Goal: Task Accomplishment & Management: Manage account settings

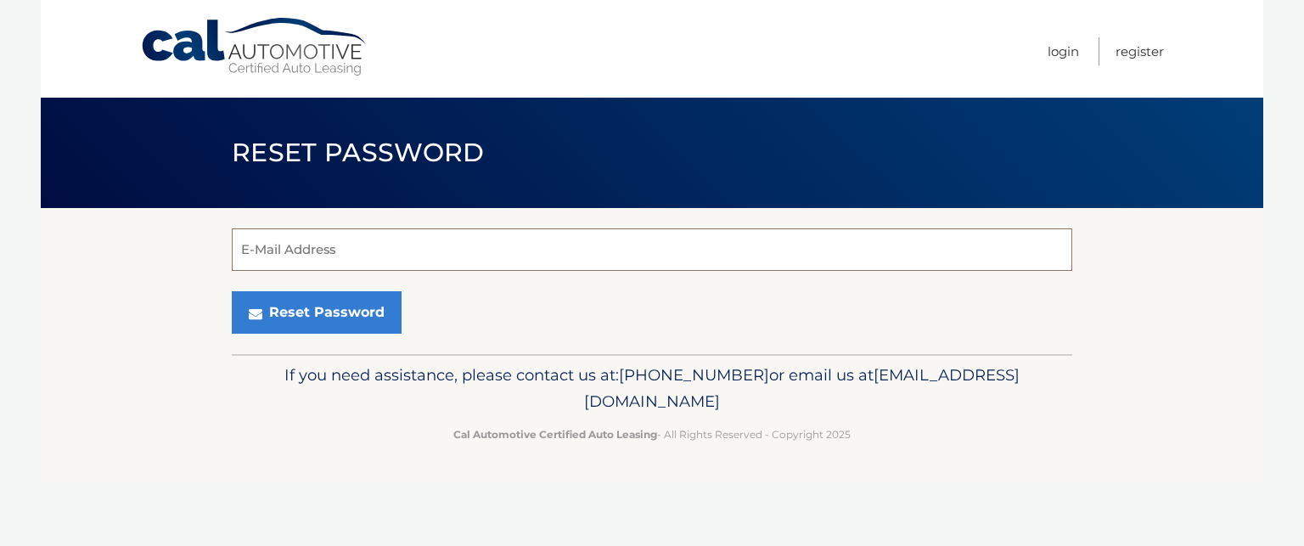
click at [549, 250] on input "E-Mail Address" at bounding box center [652, 249] width 841 height 42
type input "[EMAIL_ADDRESS][DOMAIN_NAME]"
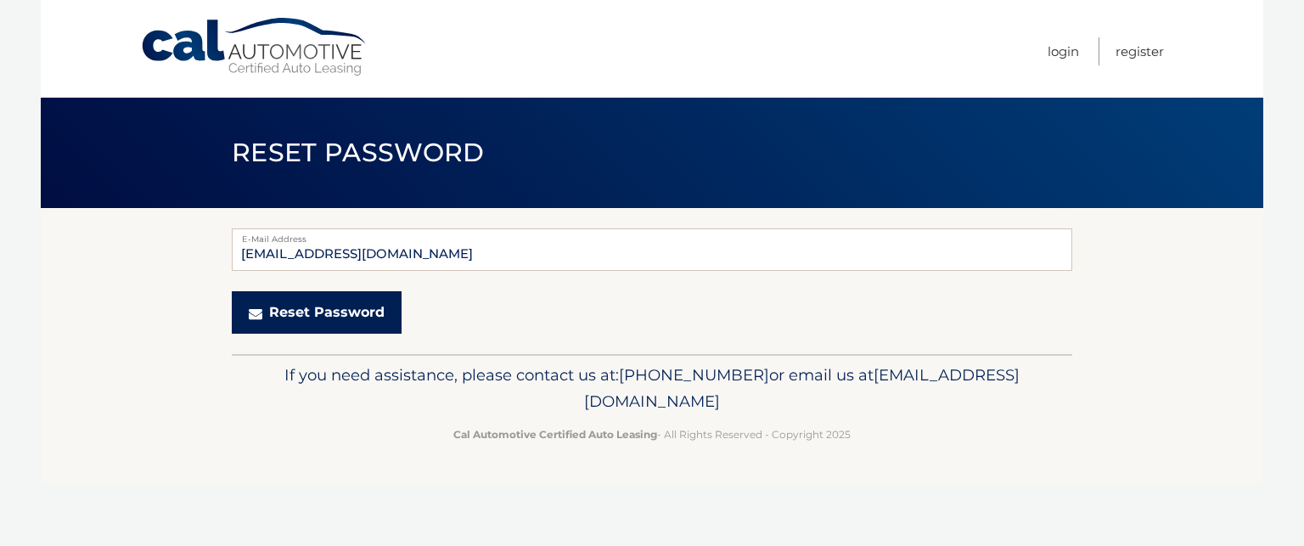
click at [343, 328] on button "Reset Password" at bounding box center [317, 312] width 170 height 42
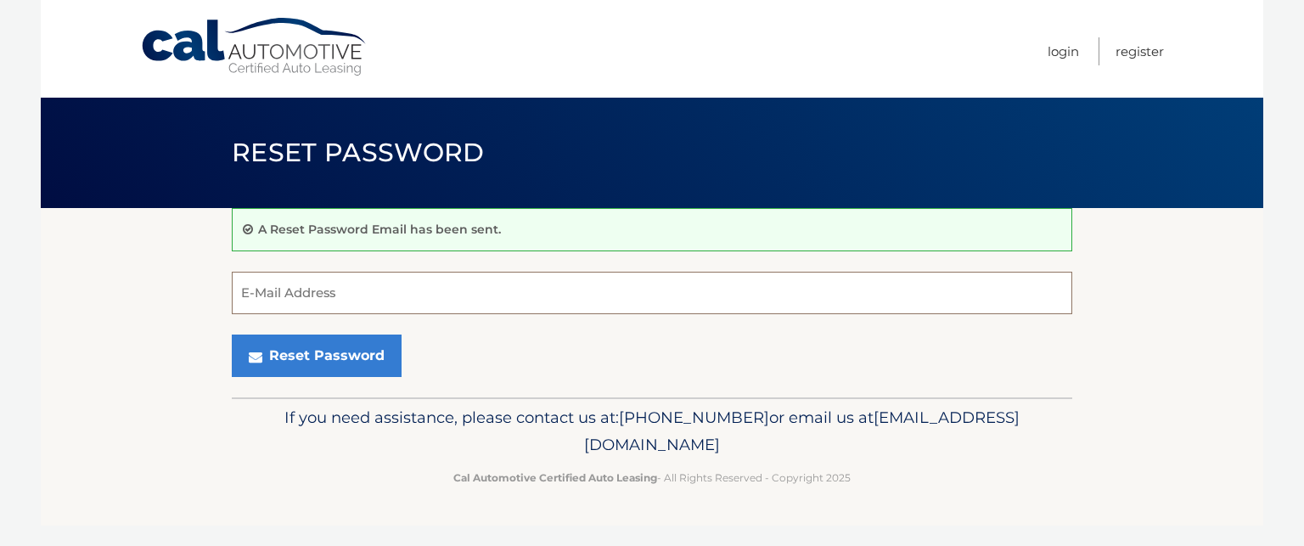
click at [402, 296] on input "E-Mail Address" at bounding box center [652, 293] width 841 height 42
click at [651, 328] on form "E-Mail Address Reset Password" at bounding box center [652, 324] width 841 height 105
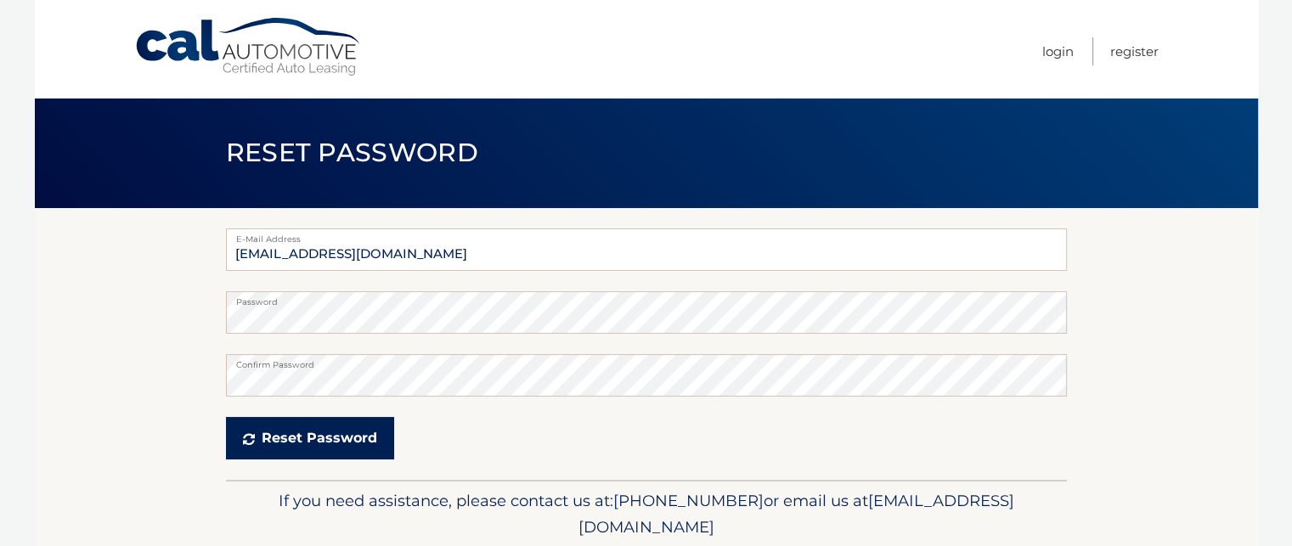
click at [360, 440] on button "Reset Password" at bounding box center [310, 438] width 168 height 42
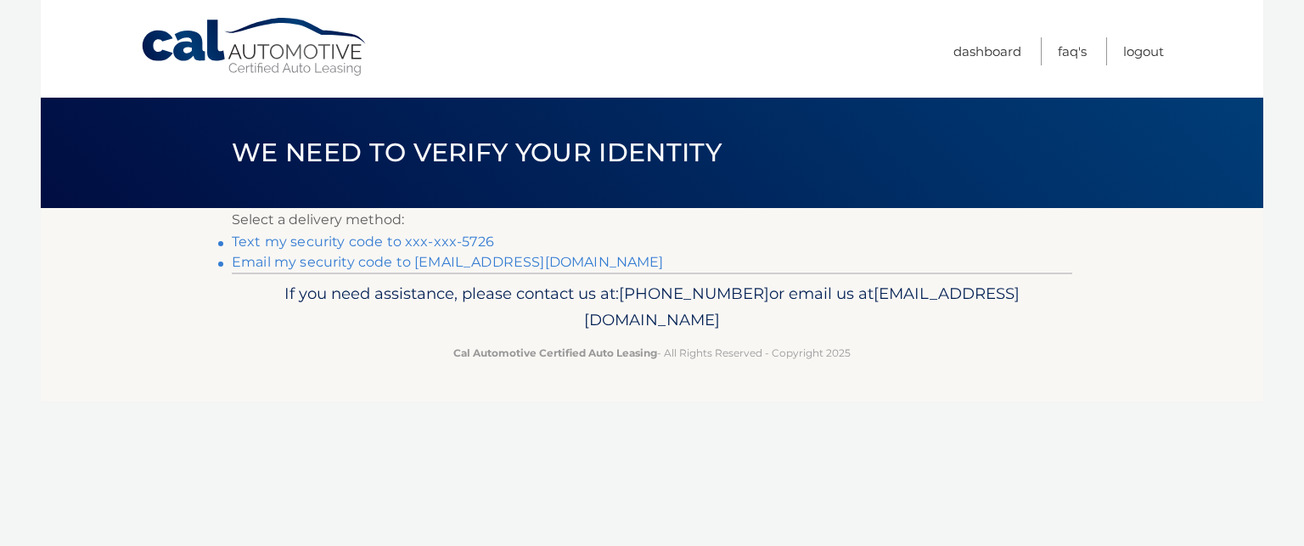
click at [459, 239] on link "Text my security code to xxx-xxx-5726" at bounding box center [363, 242] width 262 height 16
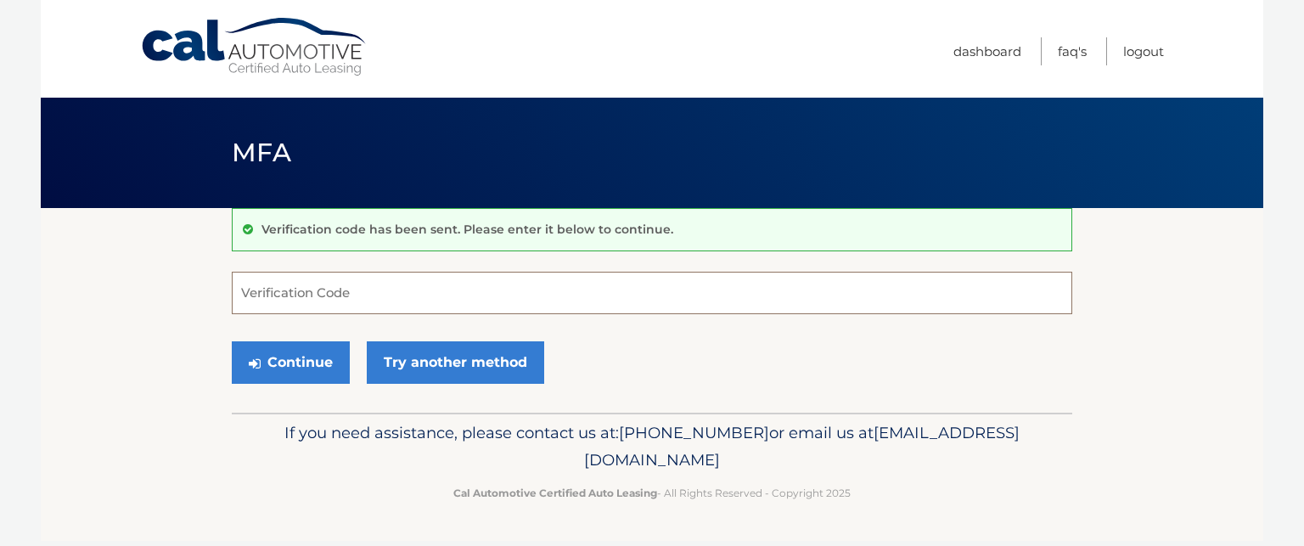
click at [414, 296] on input "Verification Code" at bounding box center [652, 293] width 841 height 42
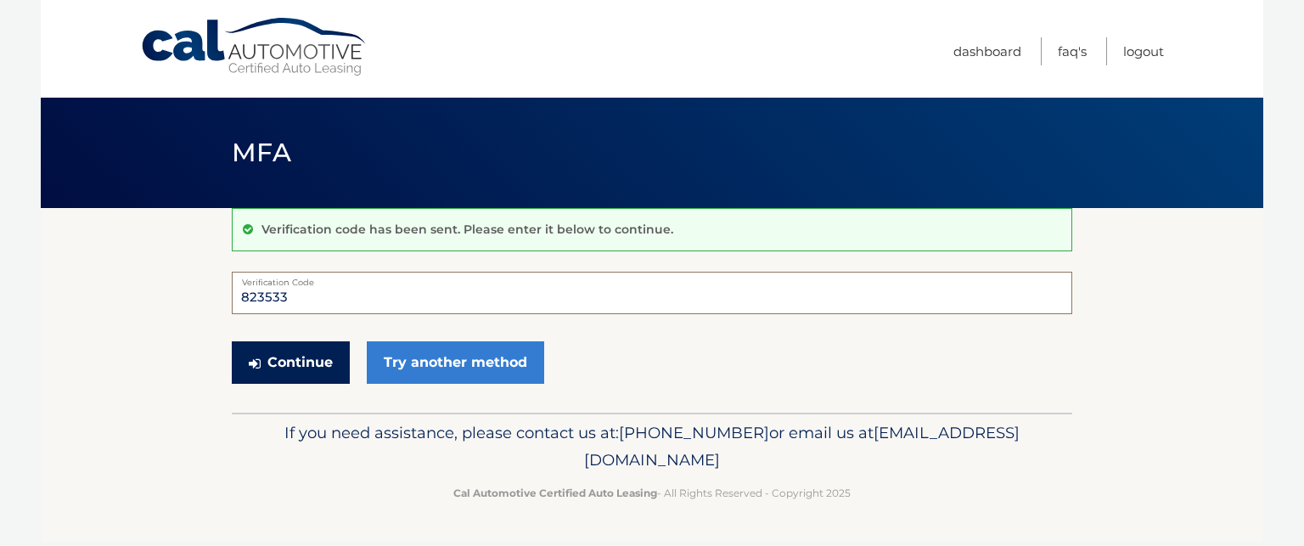
type input "823533"
click at [307, 366] on button "Continue" at bounding box center [291, 362] width 118 height 42
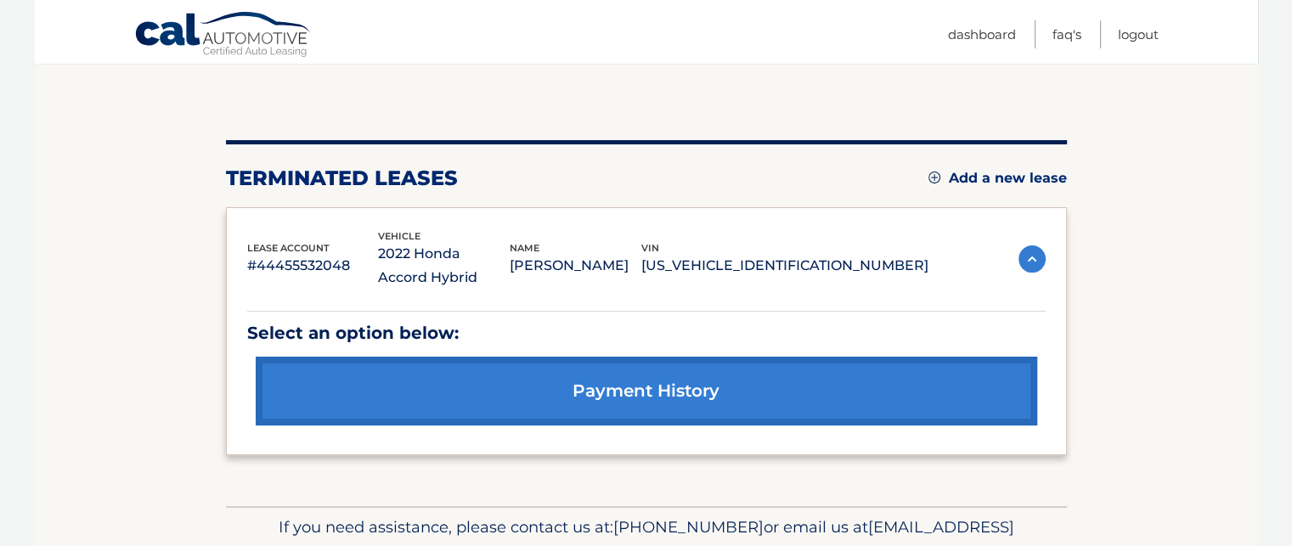
scroll to position [95, 0]
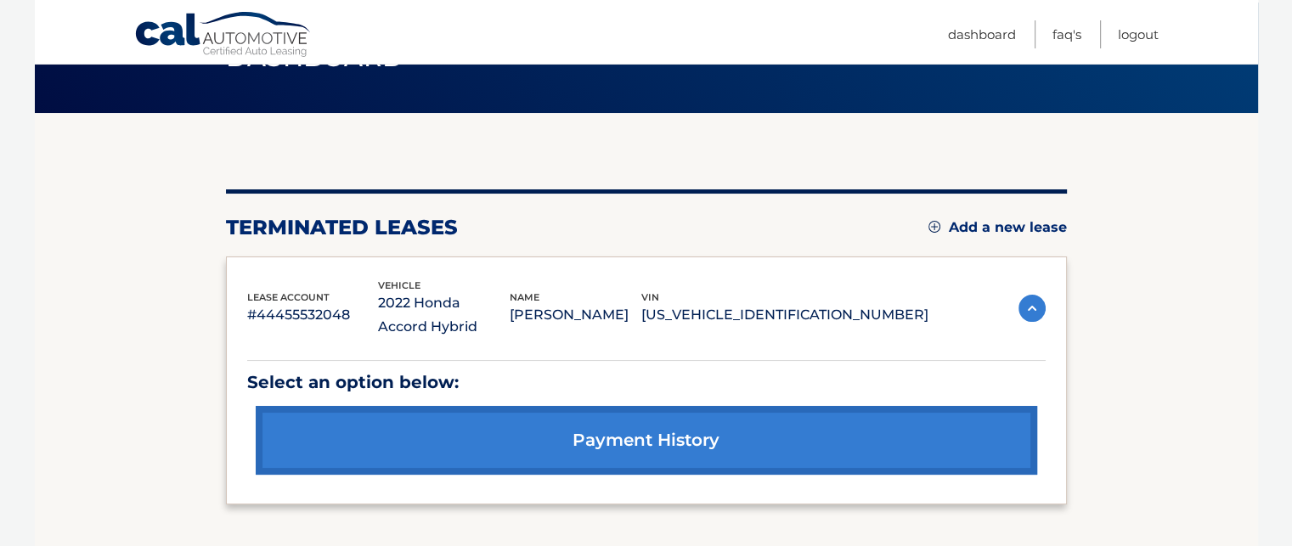
click at [1009, 222] on link "Add a new lease" at bounding box center [997, 227] width 138 height 17
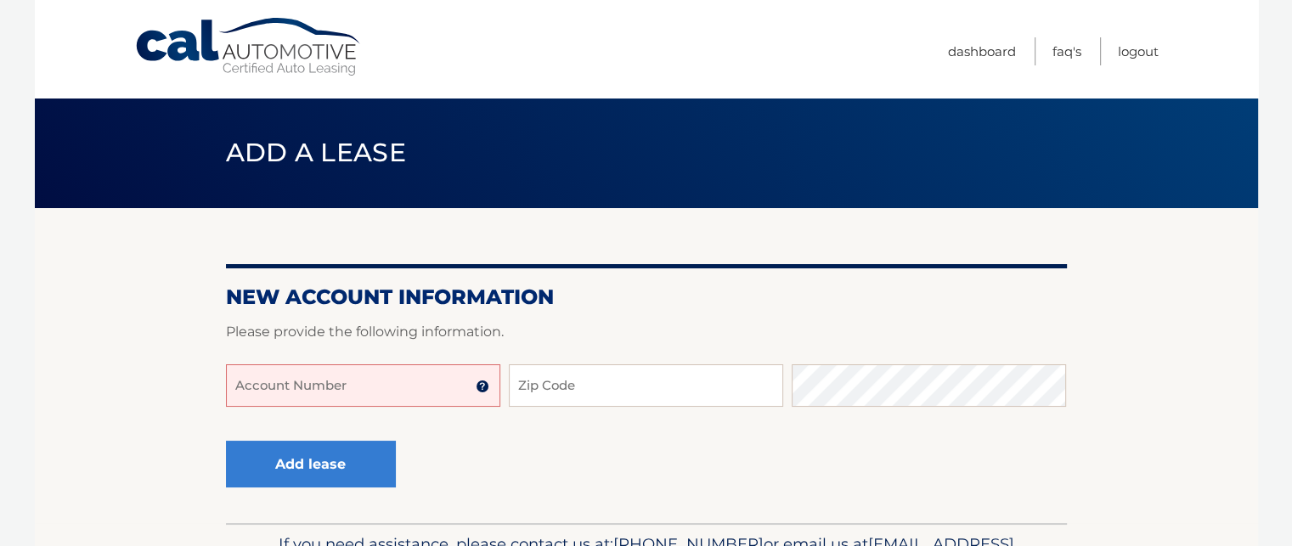
click at [425, 375] on input "Account Number" at bounding box center [363, 385] width 274 height 42
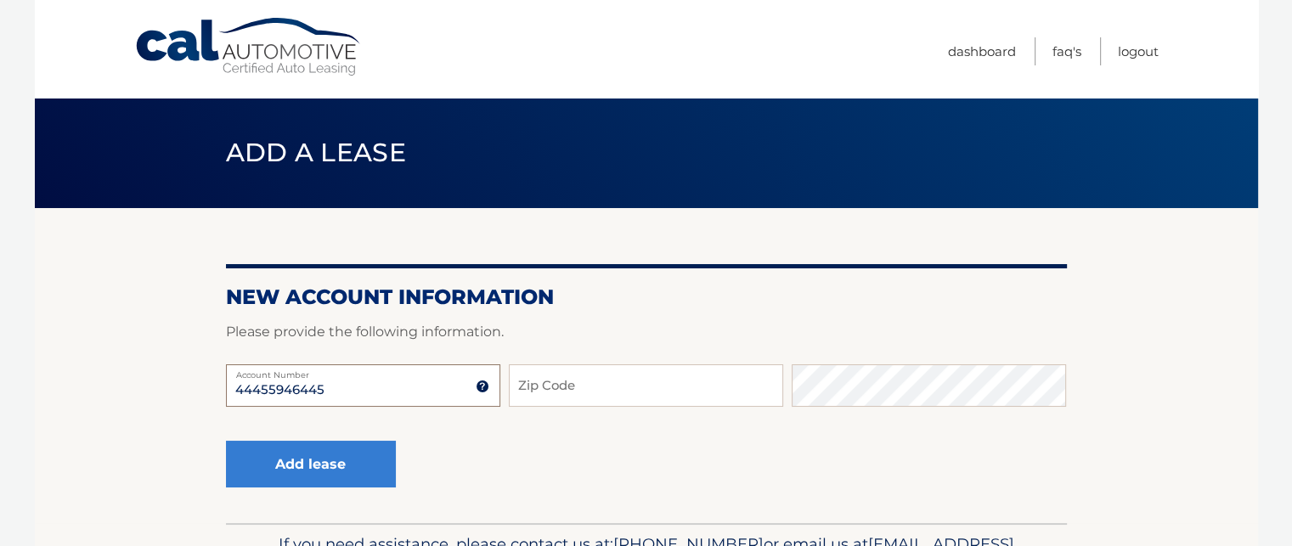
click at [402, 391] on input "44455946445" at bounding box center [363, 385] width 274 height 42
type input "44455946445"
click at [550, 393] on input "Zip Code" at bounding box center [646, 385] width 274 height 42
type input "07306"
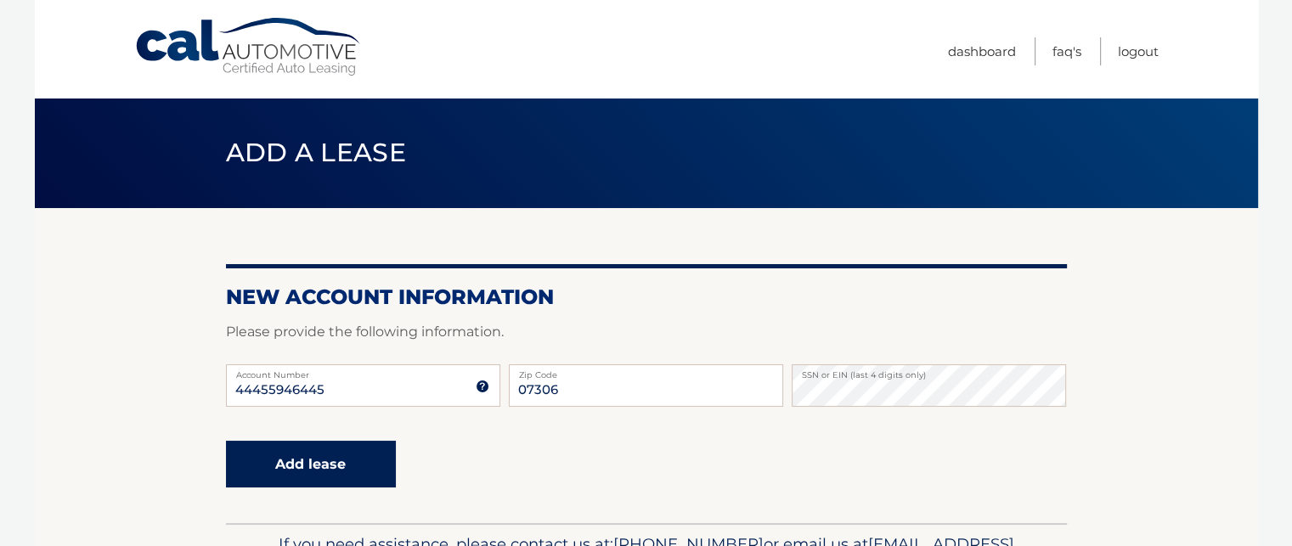
click at [256, 470] on button "Add lease" at bounding box center [311, 464] width 170 height 47
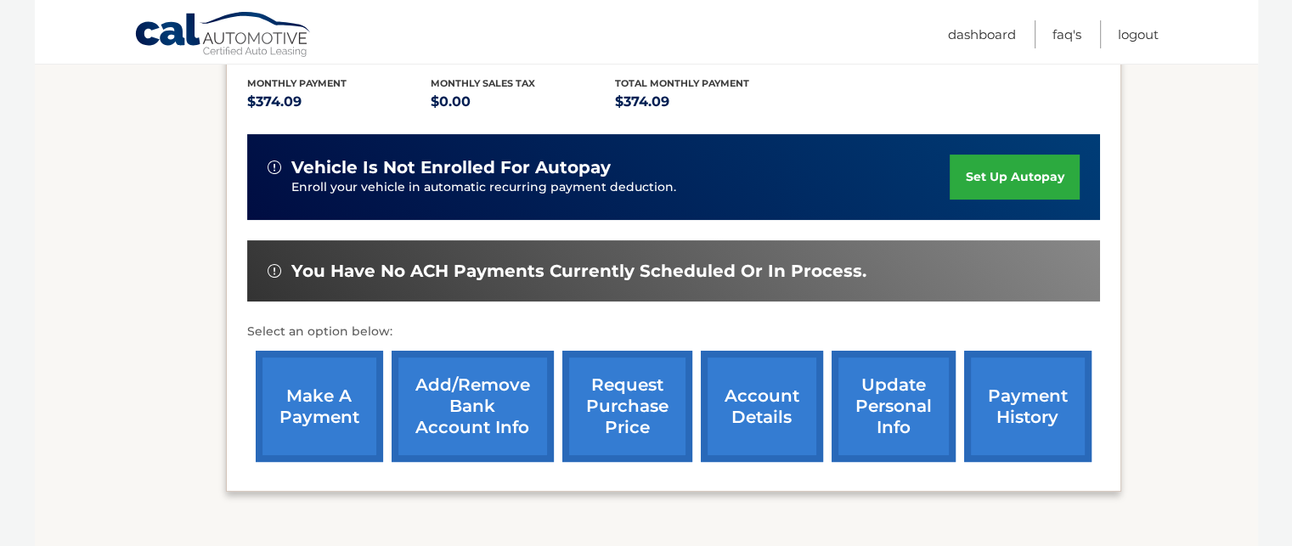
scroll to position [369, 0]
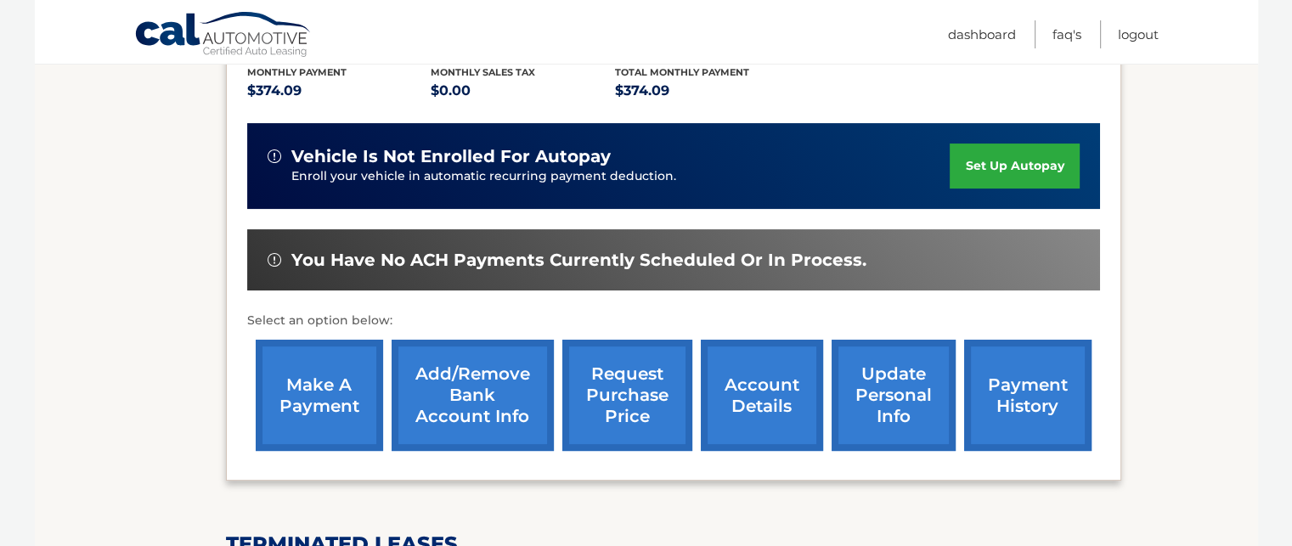
click at [998, 162] on link "set up autopay" at bounding box center [1013, 166] width 129 height 45
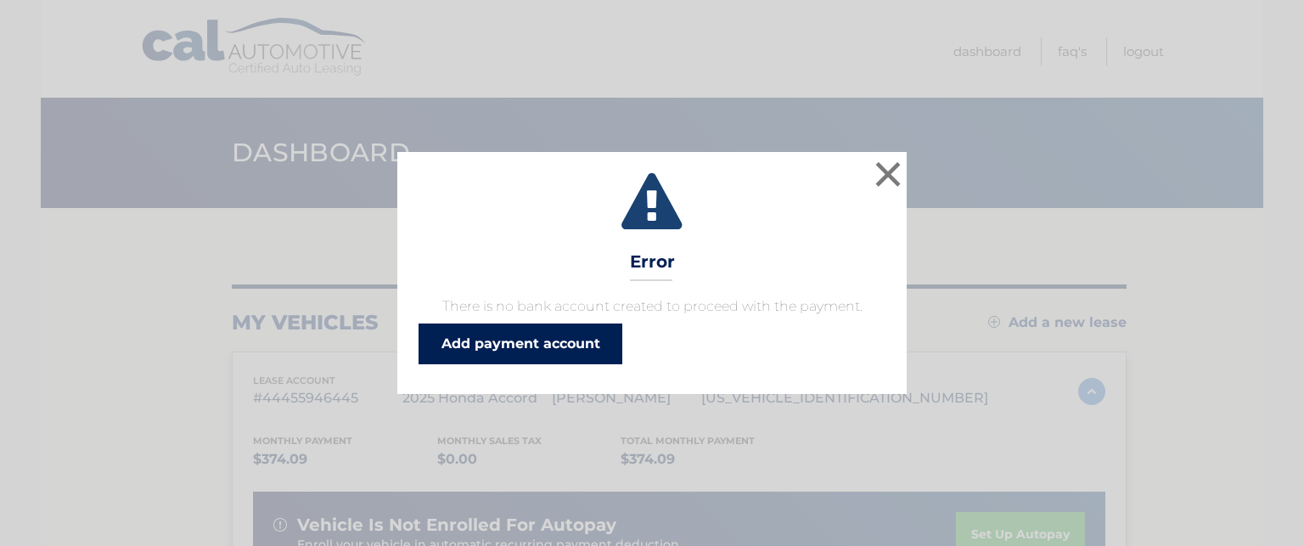
click at [548, 346] on link "Add payment account" at bounding box center [521, 344] width 204 height 41
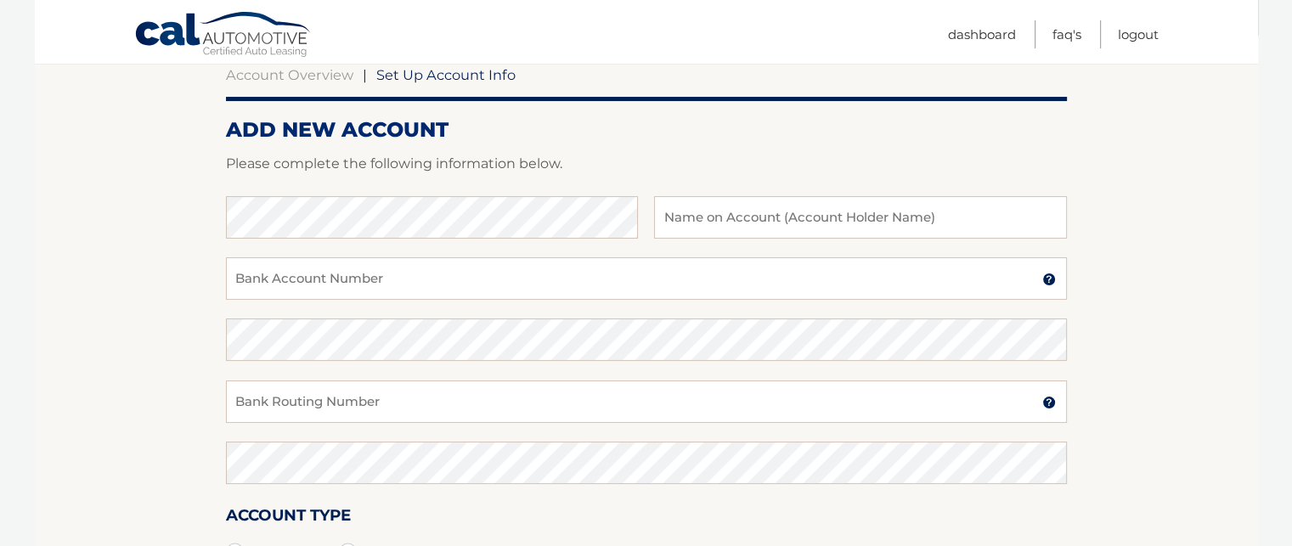
scroll to position [183, 0]
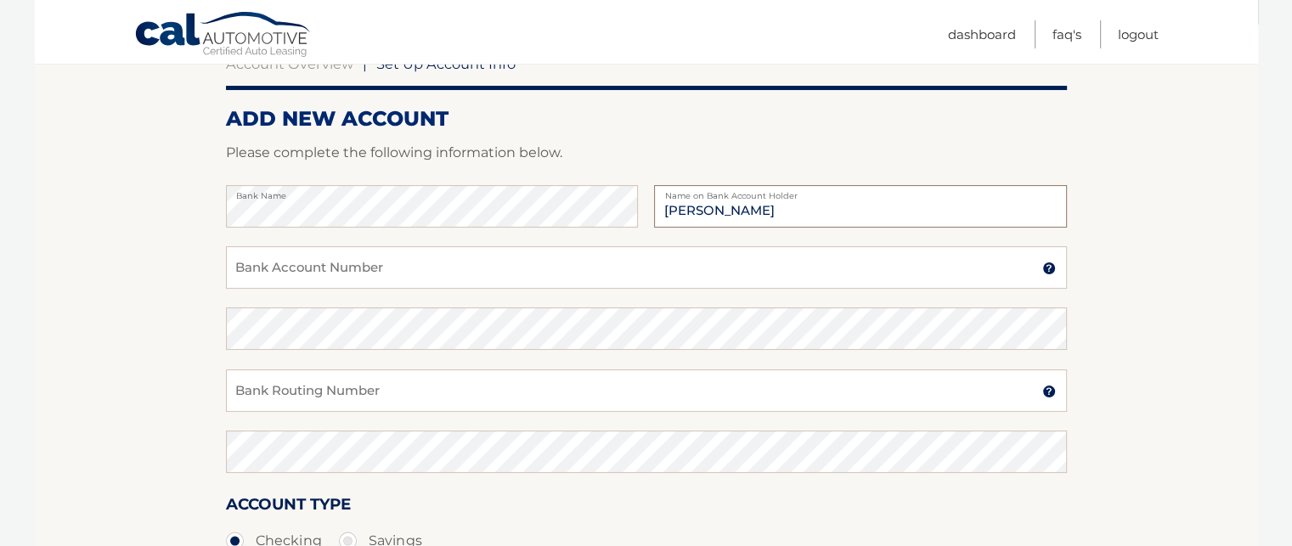
type input "[PERSON_NAME]"
click at [637, 285] on input "Bank Account Number" at bounding box center [646, 267] width 841 height 42
paste input "4309231613"
type input "4309231613"
click at [357, 391] on input "Bank Routing Number" at bounding box center [646, 390] width 841 height 42
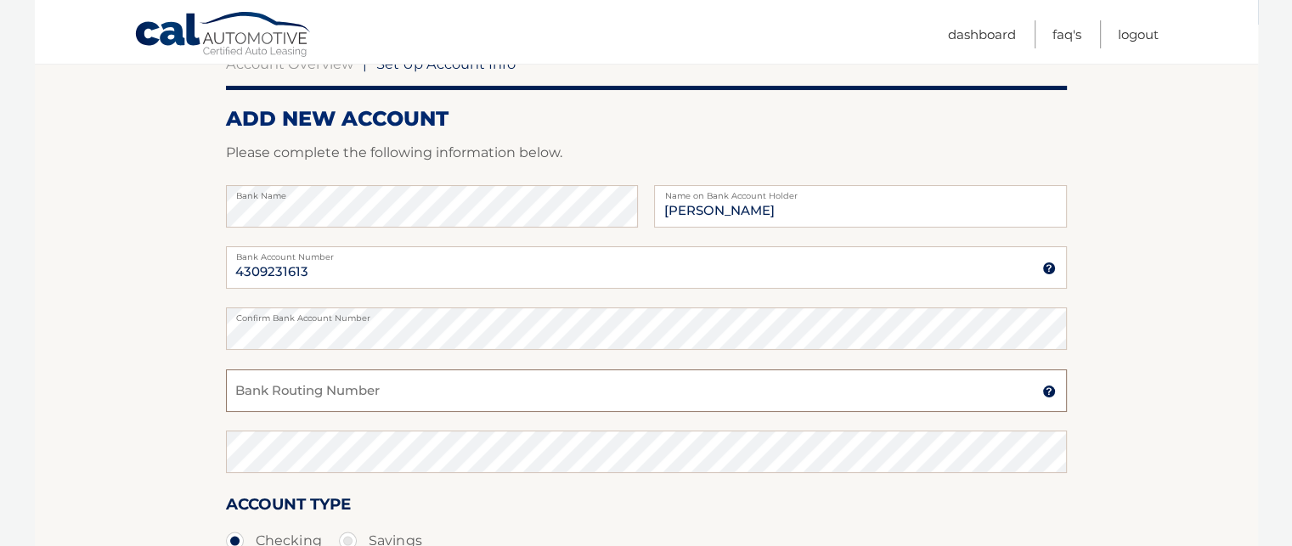
paste input "031201360"
type input "031201360"
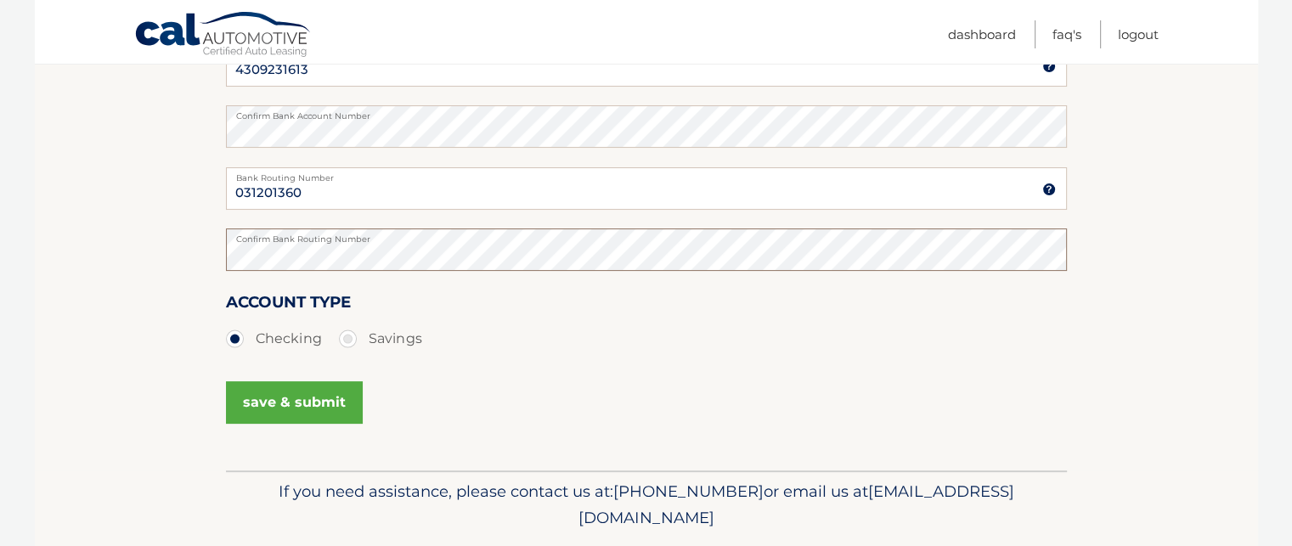
scroll to position [395, 0]
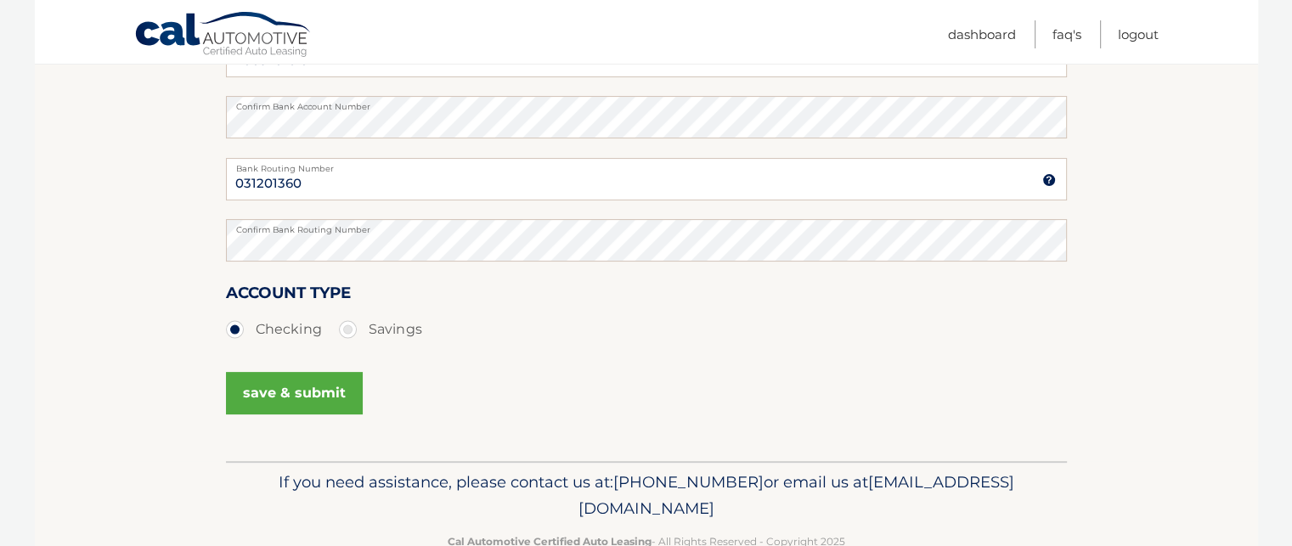
click at [319, 390] on button "save & submit" at bounding box center [294, 393] width 137 height 42
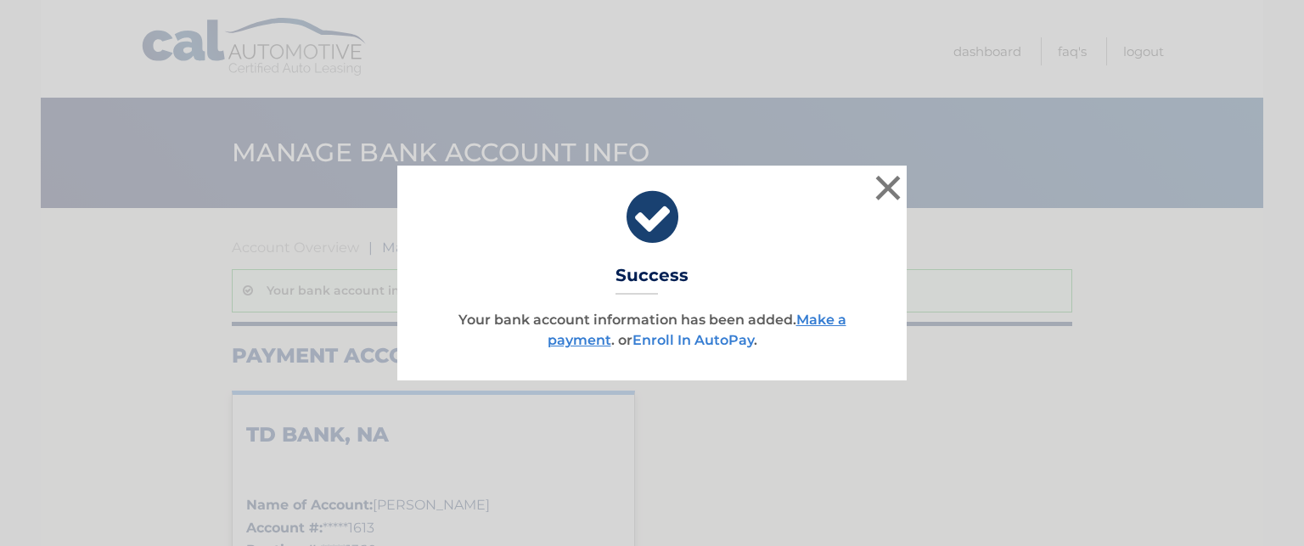
click at [677, 344] on link "Enroll In AutoPay" at bounding box center [693, 340] width 121 height 16
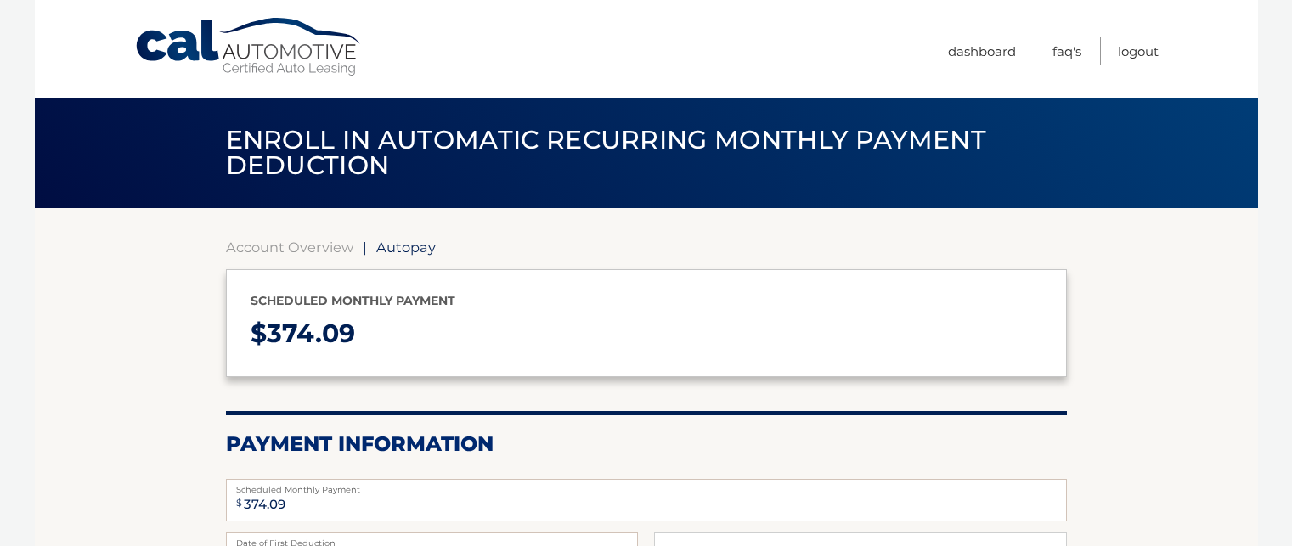
select select "MjUzZDJlNzctYzNiZS00MjE5LWI3MjEtOTIxZTlkOTI4N2Rl"
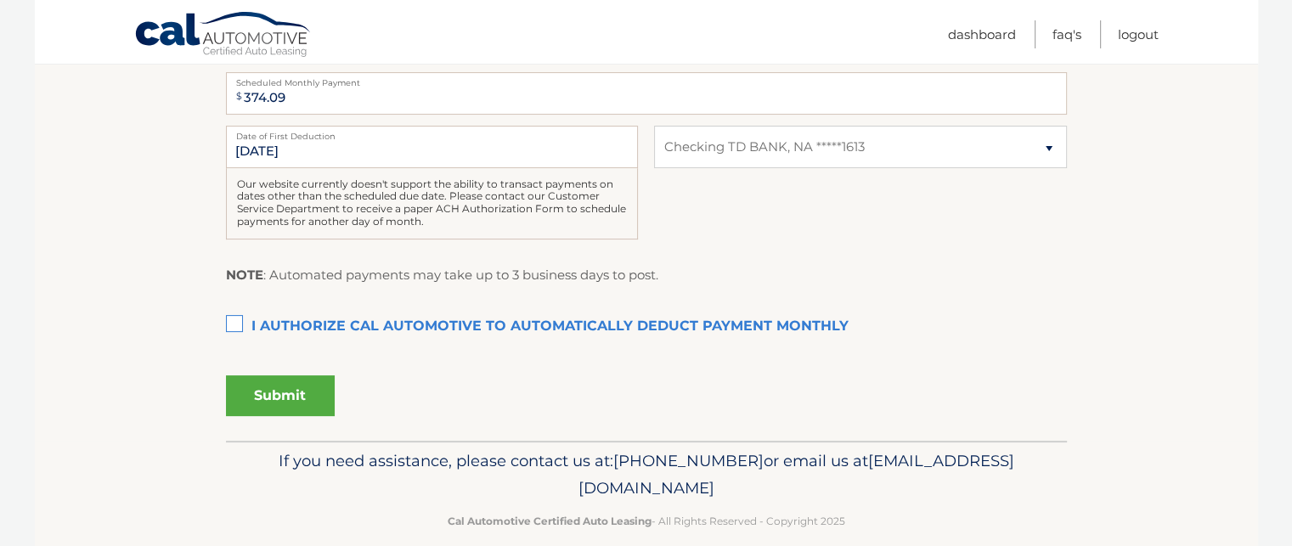
scroll to position [428, 0]
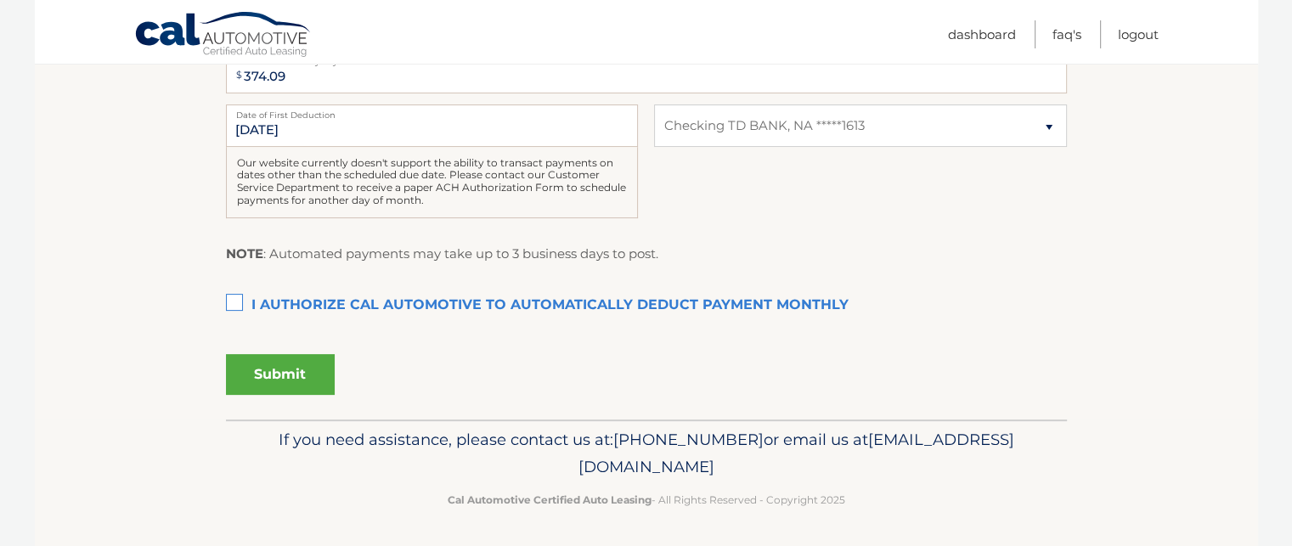
click at [230, 294] on label "I authorize cal automotive to automatically deduct payment monthly This checkbo…" at bounding box center [646, 306] width 841 height 34
click at [0, 0] on input "I authorize cal automotive to automatically deduct payment monthly This checkbo…" at bounding box center [0, 0] width 0 height 0
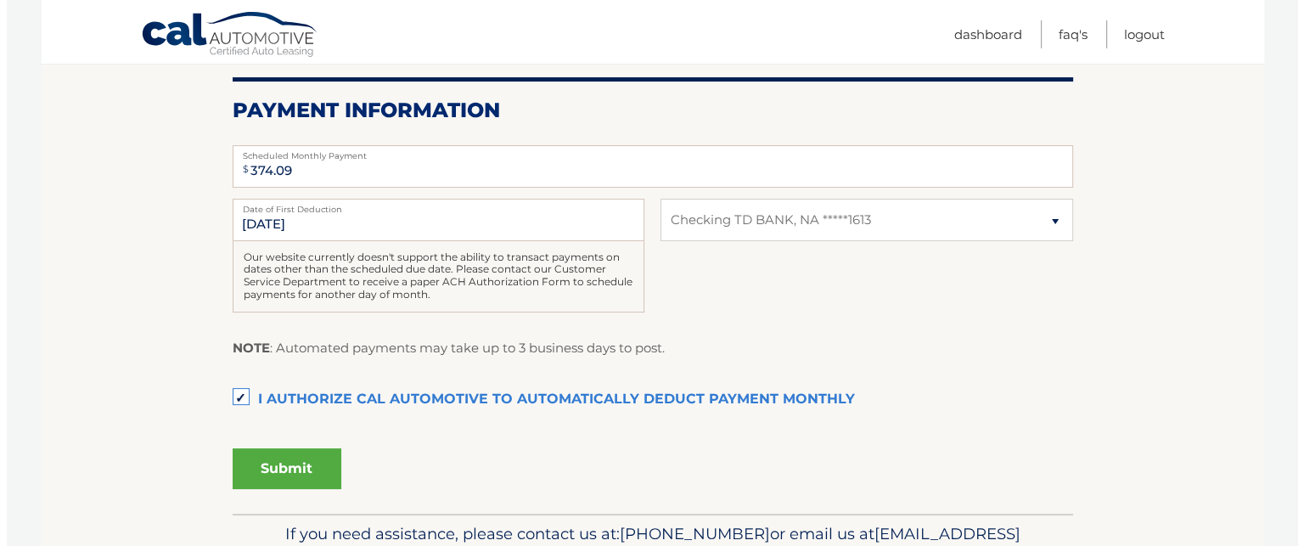
scroll to position [333, 0]
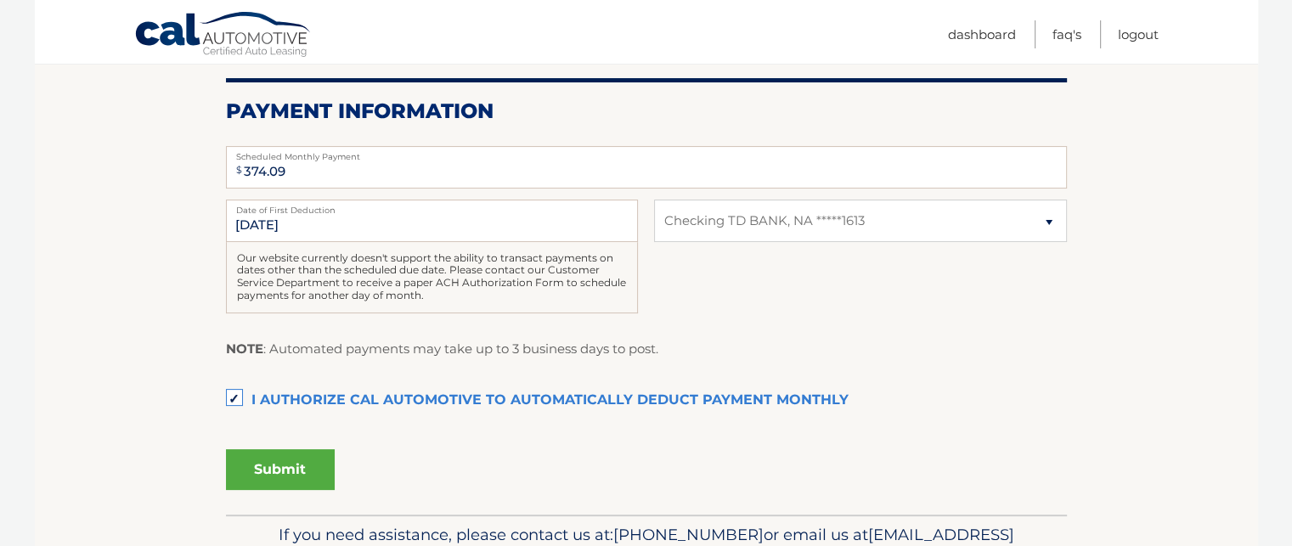
click at [296, 483] on button "Submit" at bounding box center [280, 469] width 109 height 41
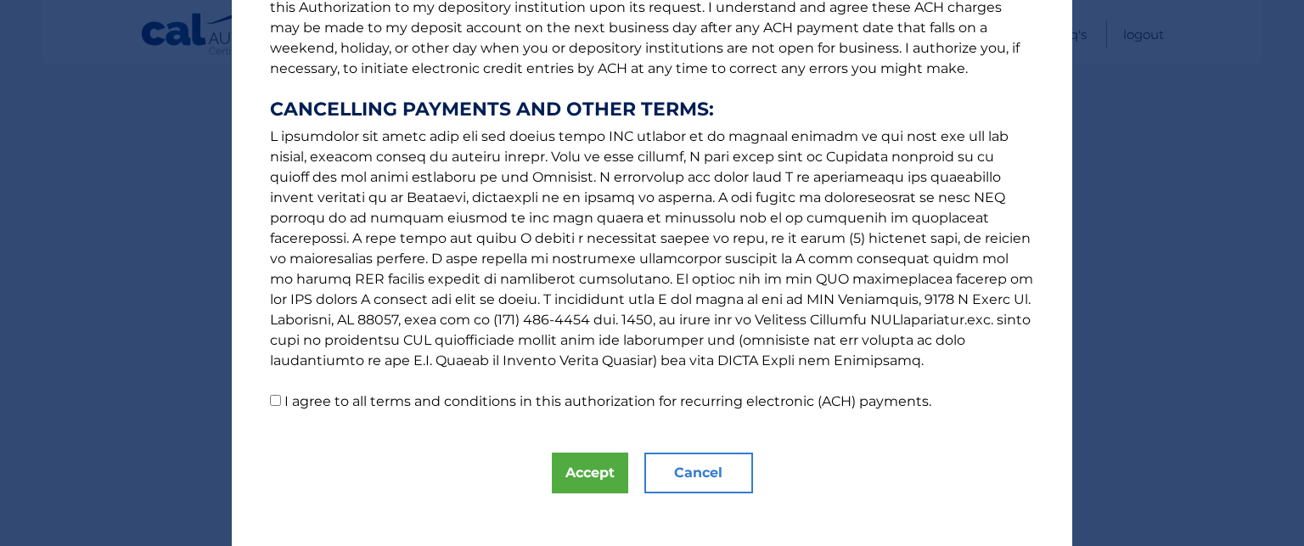
scroll to position [263, 0]
click at [376, 393] on label "I agree to all terms and conditions in this authorization for recurring electro…" at bounding box center [607, 399] width 647 height 16
click at [281, 393] on input "I agree to all terms and conditions in this authorization for recurring electro…" at bounding box center [275, 398] width 11 height 11
checkbox input "true"
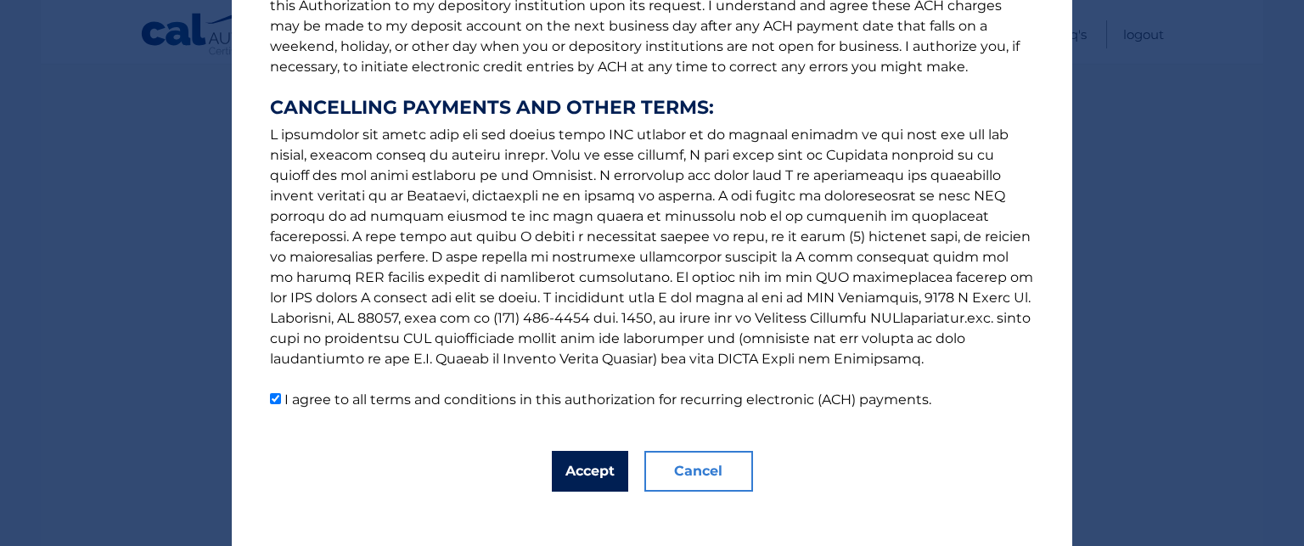
click at [574, 471] on button "Accept" at bounding box center [590, 471] width 76 height 41
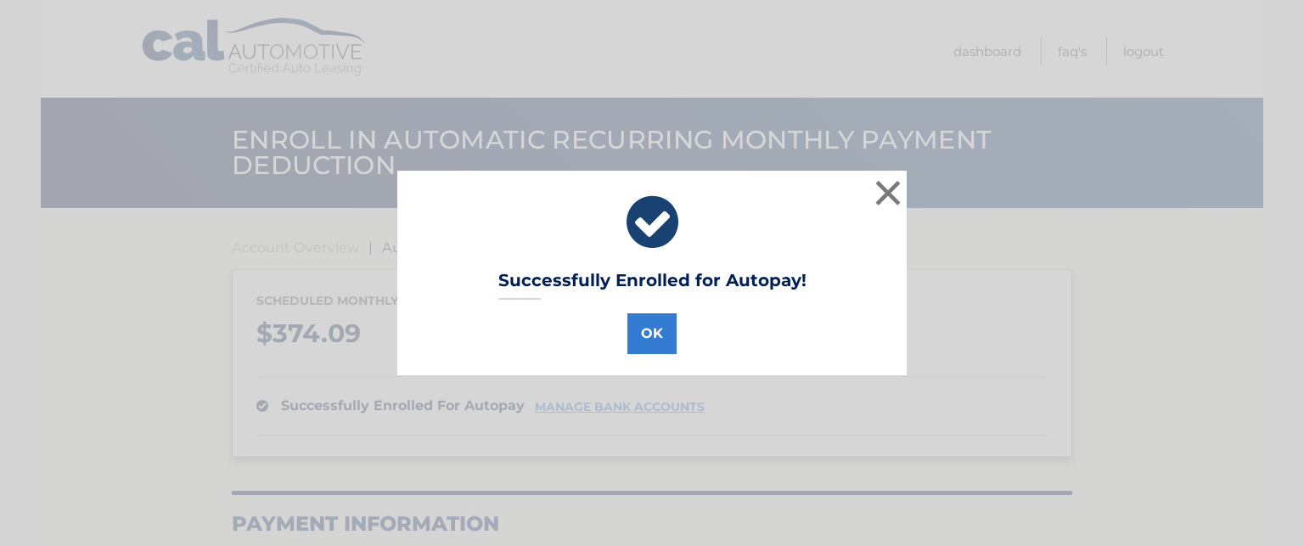
click at [688, 317] on div "OK" at bounding box center [652, 331] width 467 height 48
click at [649, 324] on button "OK" at bounding box center [652, 333] width 49 height 41
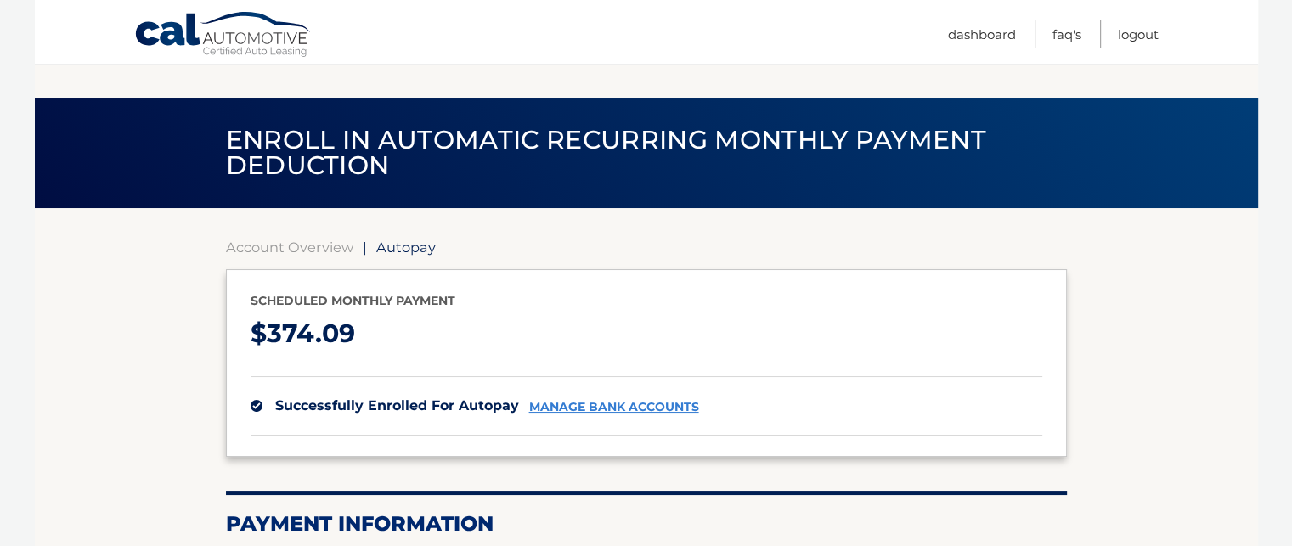
scroll to position [96, 0]
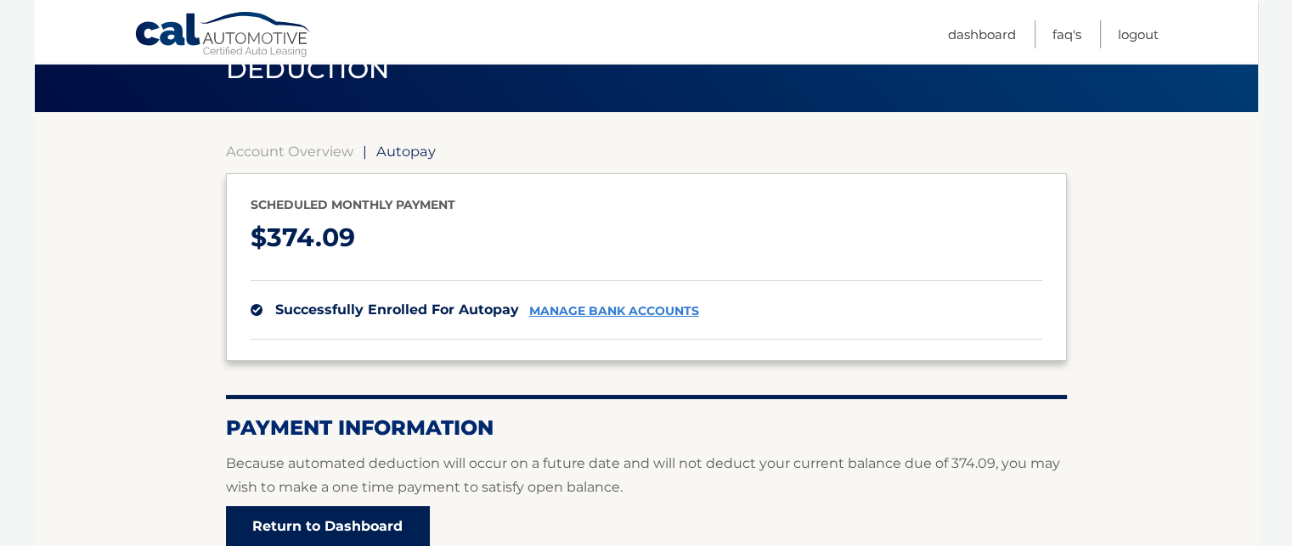
click at [346, 532] on link "Return to Dashboard" at bounding box center [328, 526] width 204 height 41
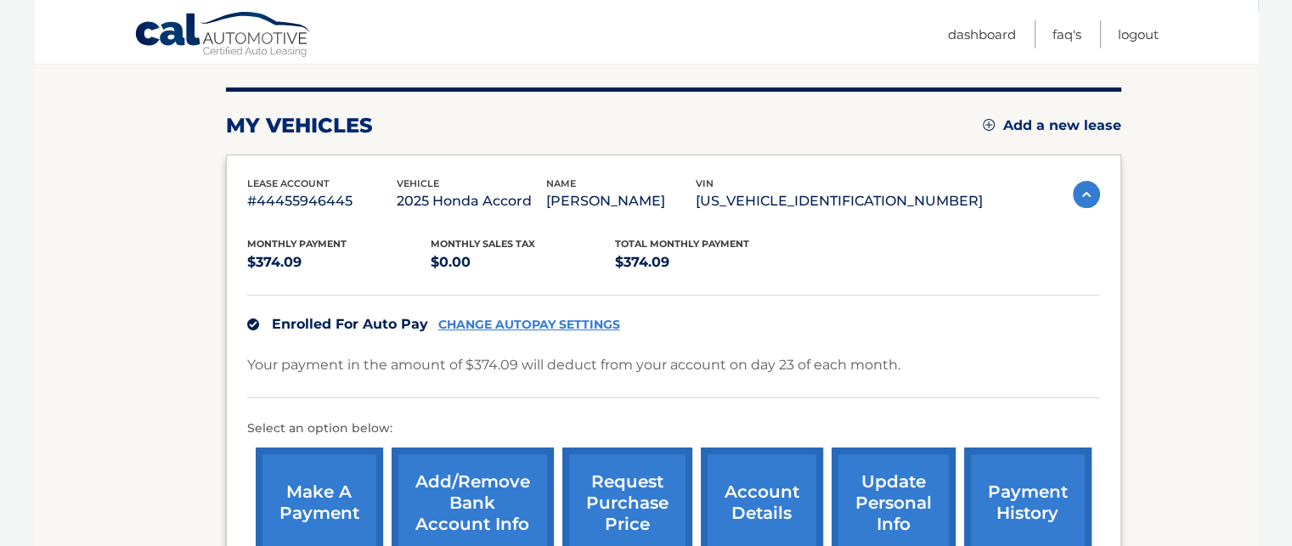
scroll to position [255, 0]
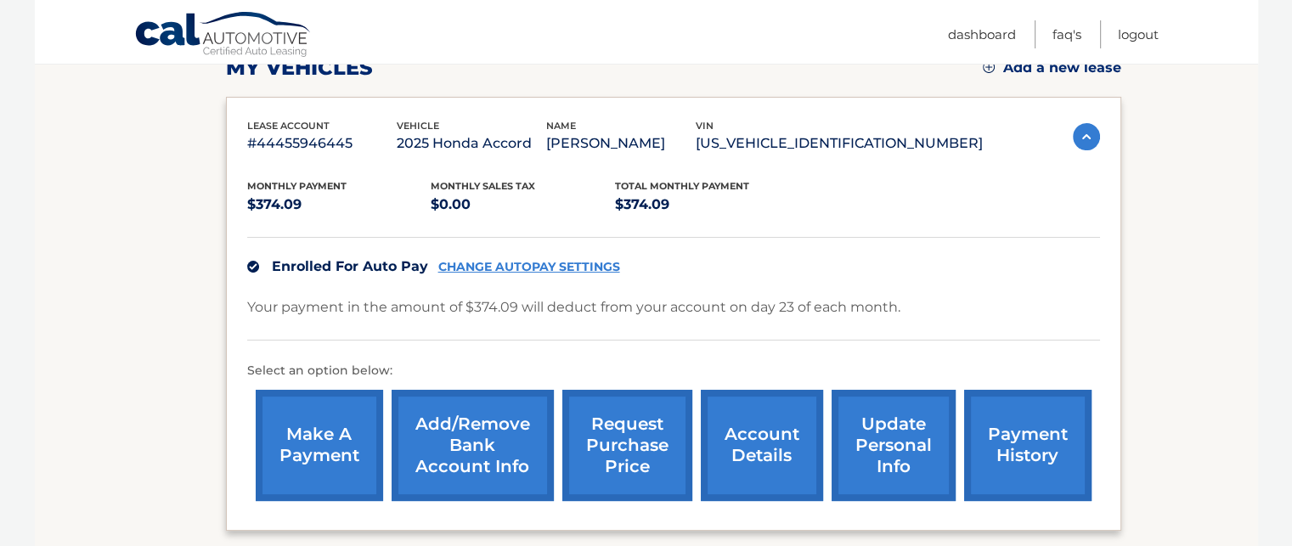
click at [268, 431] on link "make a payment" at bounding box center [319, 445] width 127 height 111
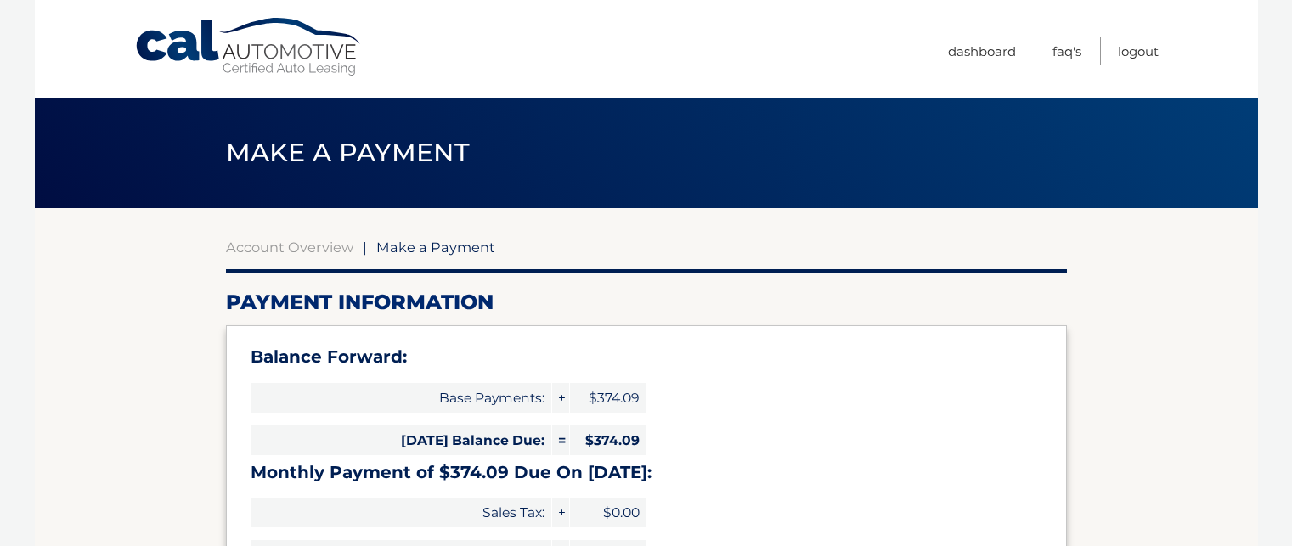
select select "MjUzZDJlNzctYzNiZS00MjE5LWI3MjEtOTIxZTlkOTI4N2Rl"
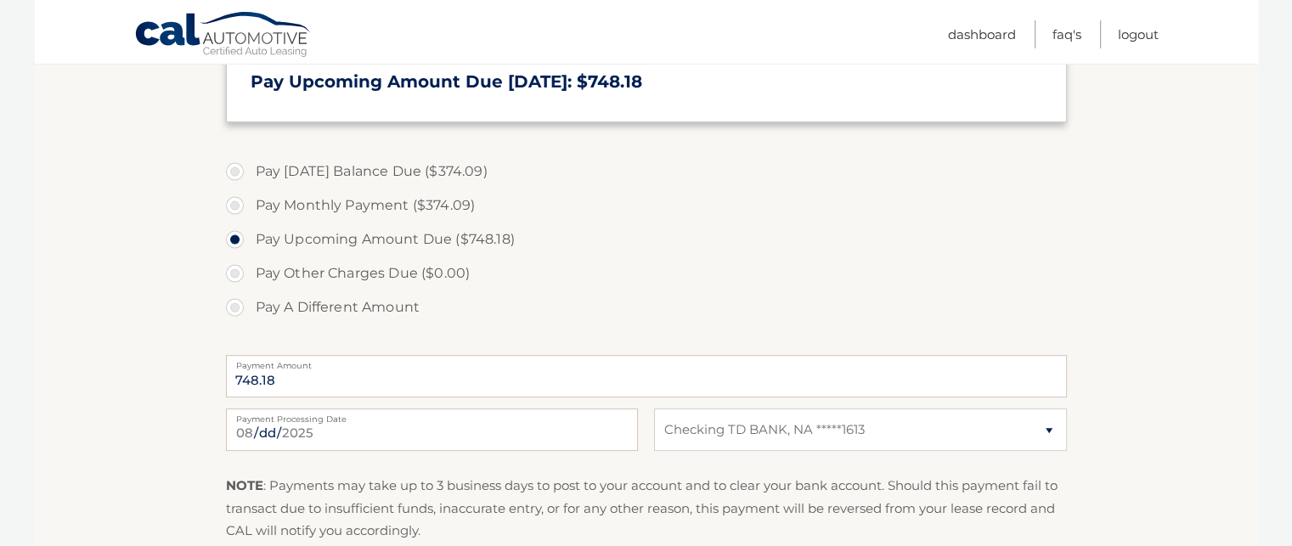
scroll to position [503, 0]
click at [273, 175] on label "Pay [DATE] Balance Due ($374.09)" at bounding box center [646, 174] width 841 height 34
click at [250, 175] on input "Pay [DATE] Balance Due ($374.09)" at bounding box center [241, 170] width 17 height 27
radio input "true"
type input "374.09"
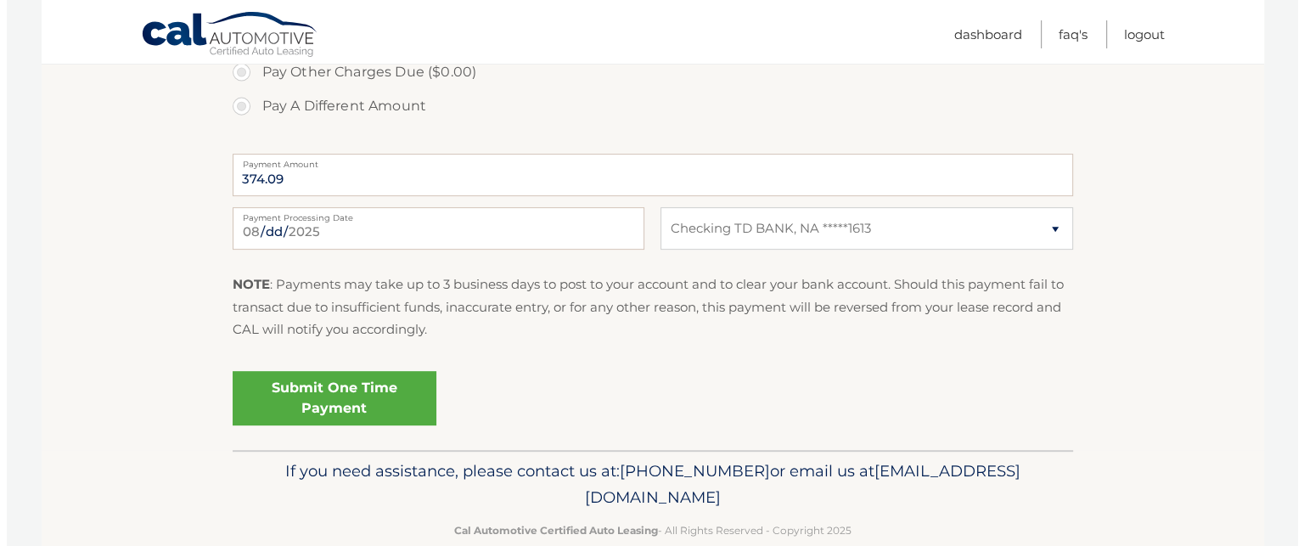
scroll to position [738, 0]
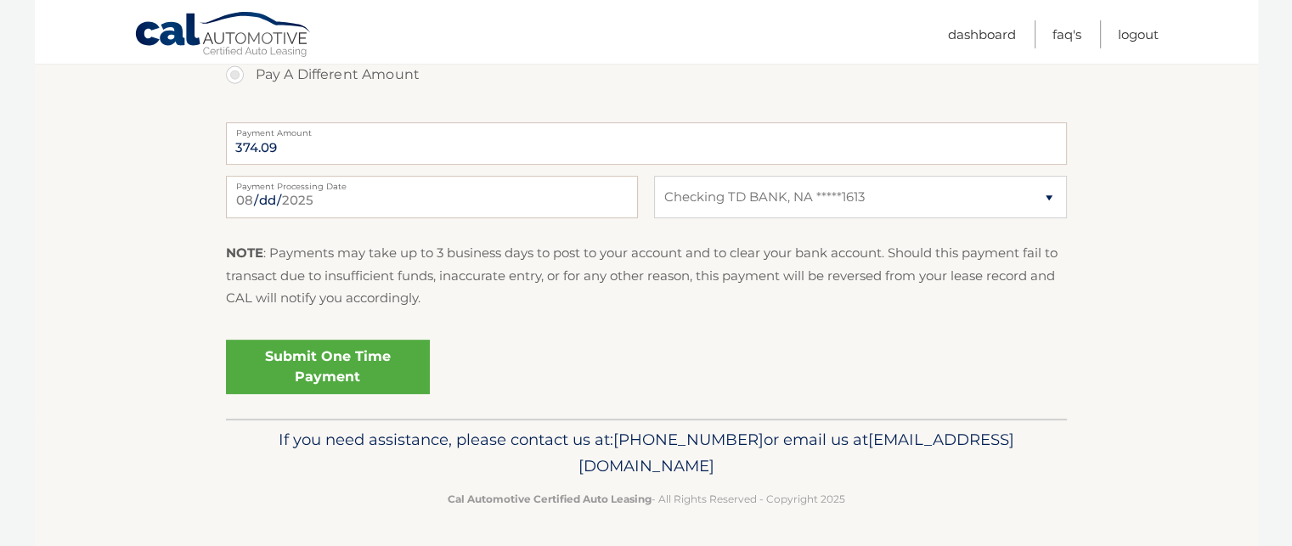
click at [363, 362] on link "Submit One Time Payment" at bounding box center [328, 367] width 204 height 54
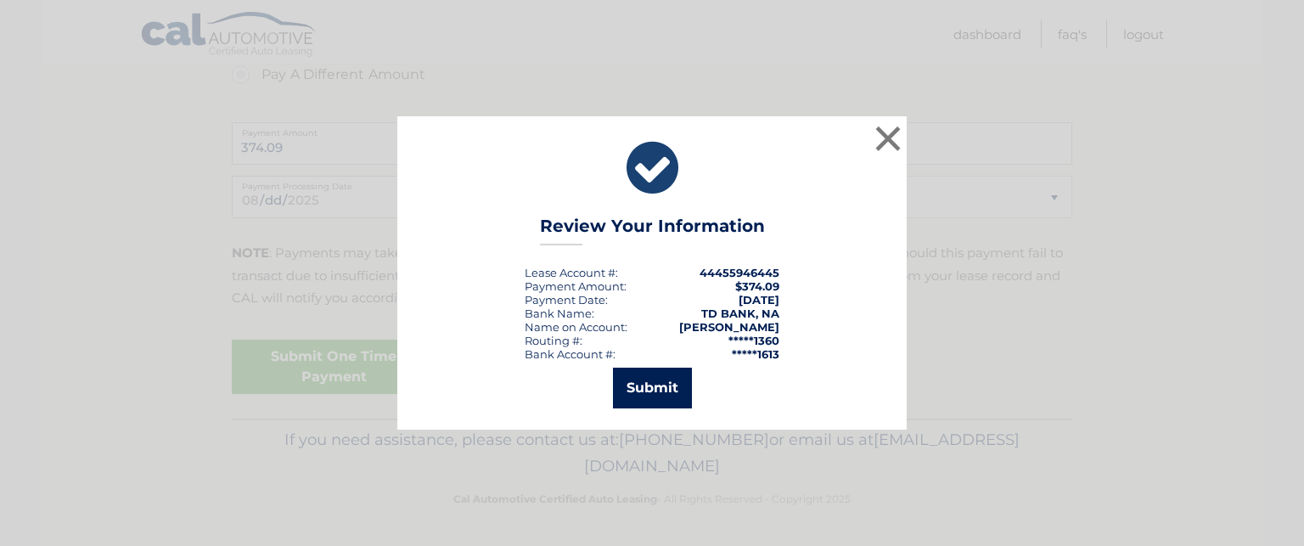
click at [671, 388] on button "Submit" at bounding box center [652, 388] width 79 height 41
